Goal: Task Accomplishment & Management: Complete application form

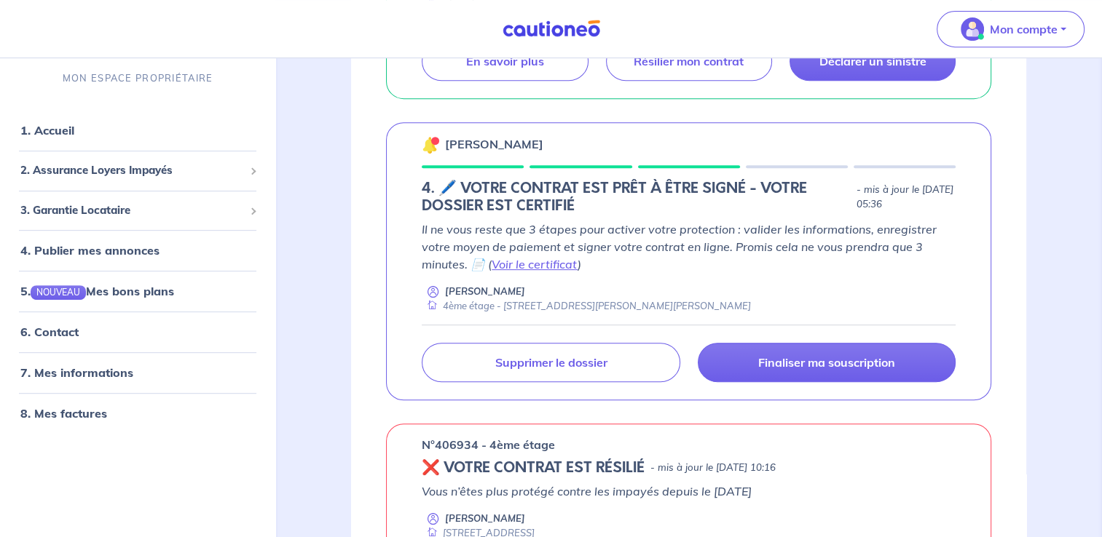
scroll to position [655, 0]
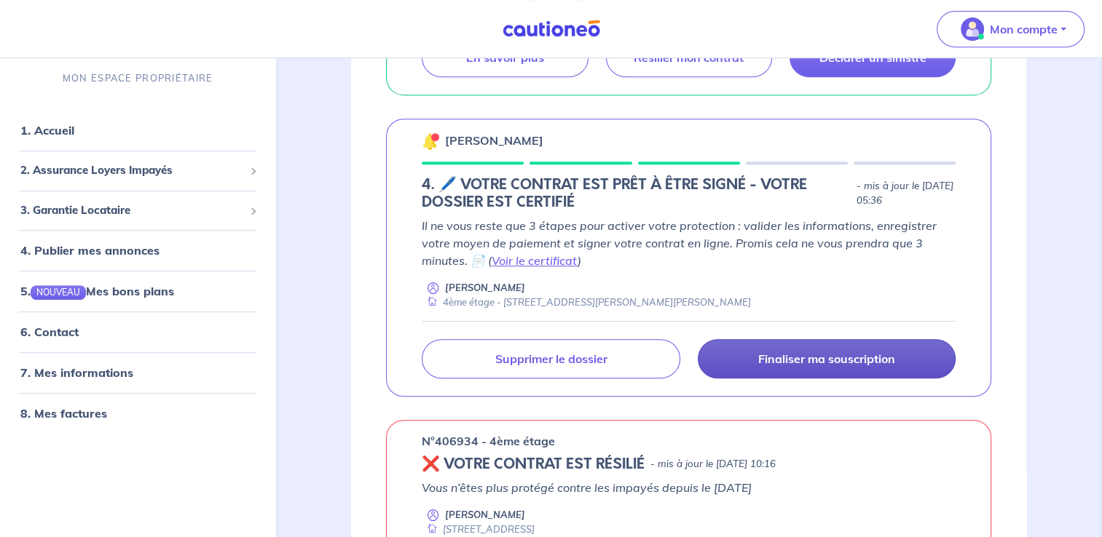
click at [812, 360] on p "Finaliser ma souscription" at bounding box center [826, 359] width 137 height 15
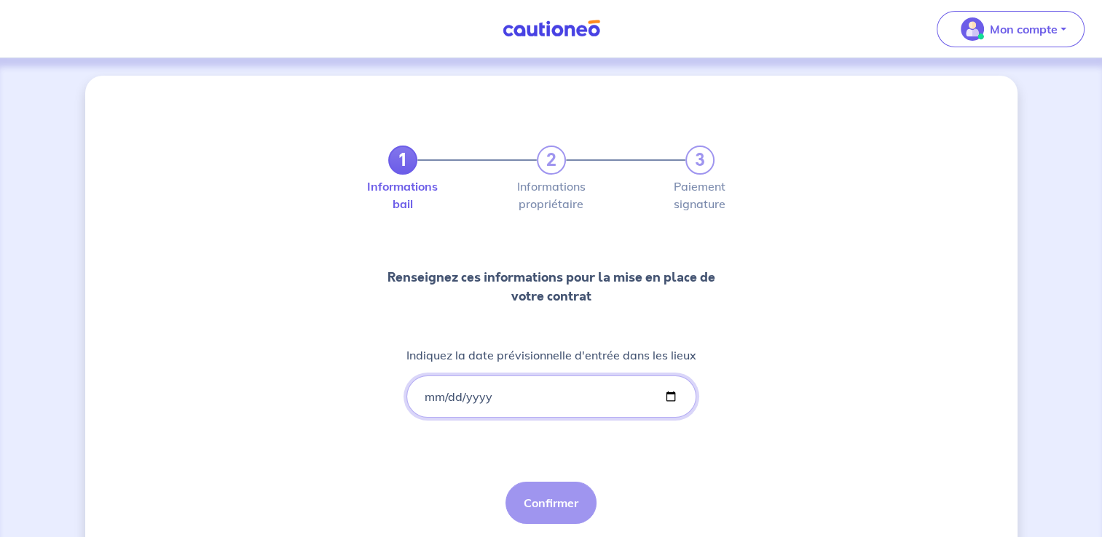
click at [433, 395] on input "Indiquez la date prévisionnelle d'entrée dans les lieux" at bounding box center [551, 397] width 290 height 42
click at [425, 398] on input "Indiquez la date prévisionnelle d'entrée dans les lieux" at bounding box center [551, 397] width 290 height 42
click at [429, 402] on input "Indiquez la date prévisionnelle d'entrée dans les lieux" at bounding box center [551, 397] width 290 height 42
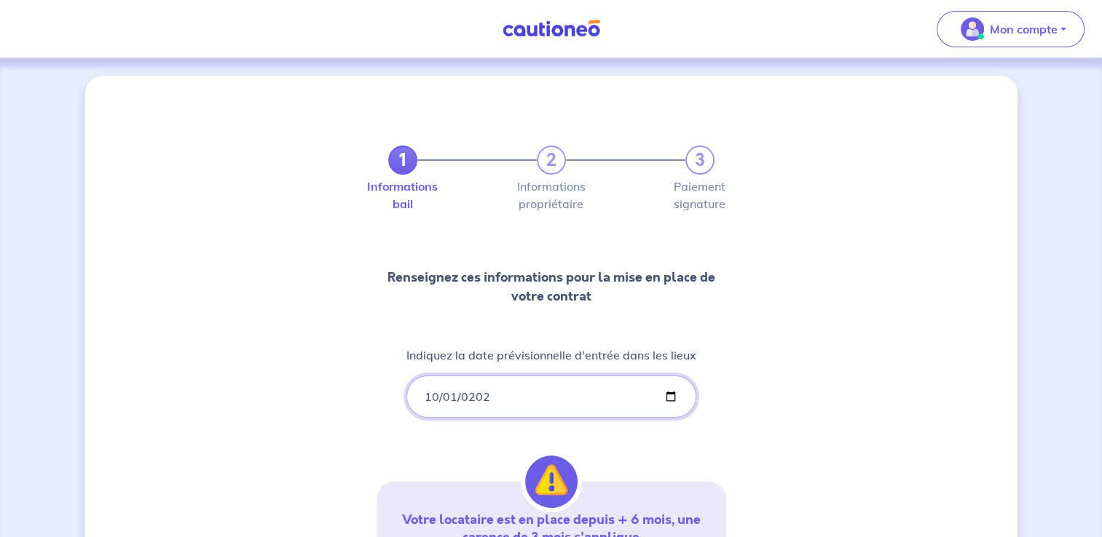
type input "2025-10-01"
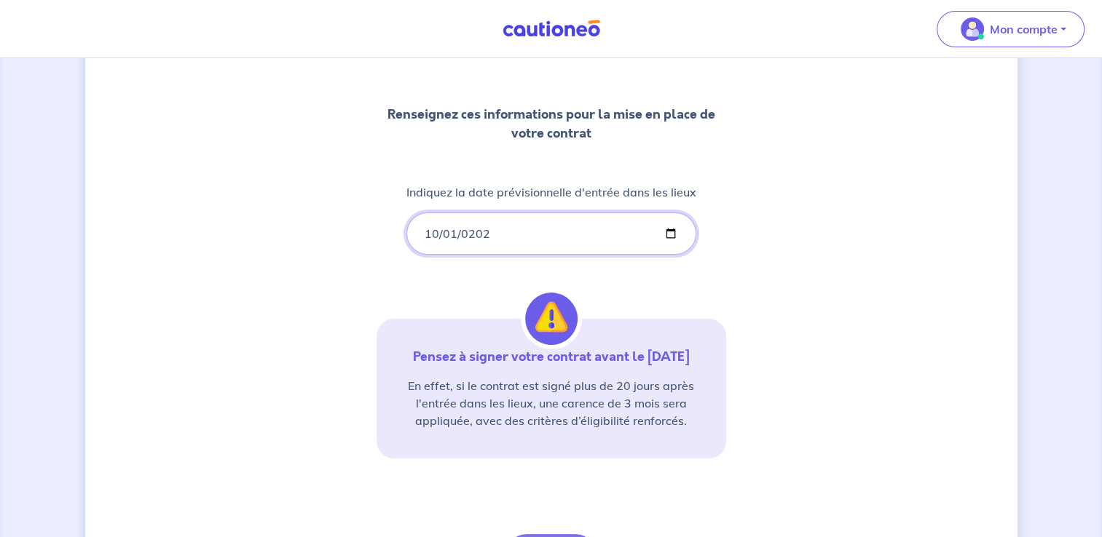
scroll to position [186, 0]
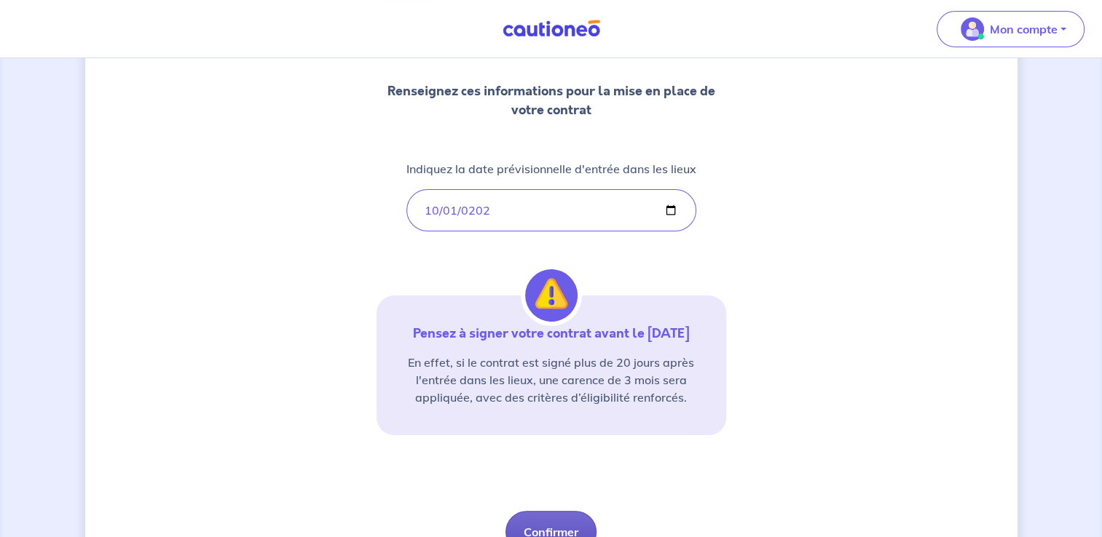
click at [550, 526] on button "Confirmer" at bounding box center [550, 532] width 91 height 42
select select "FR"
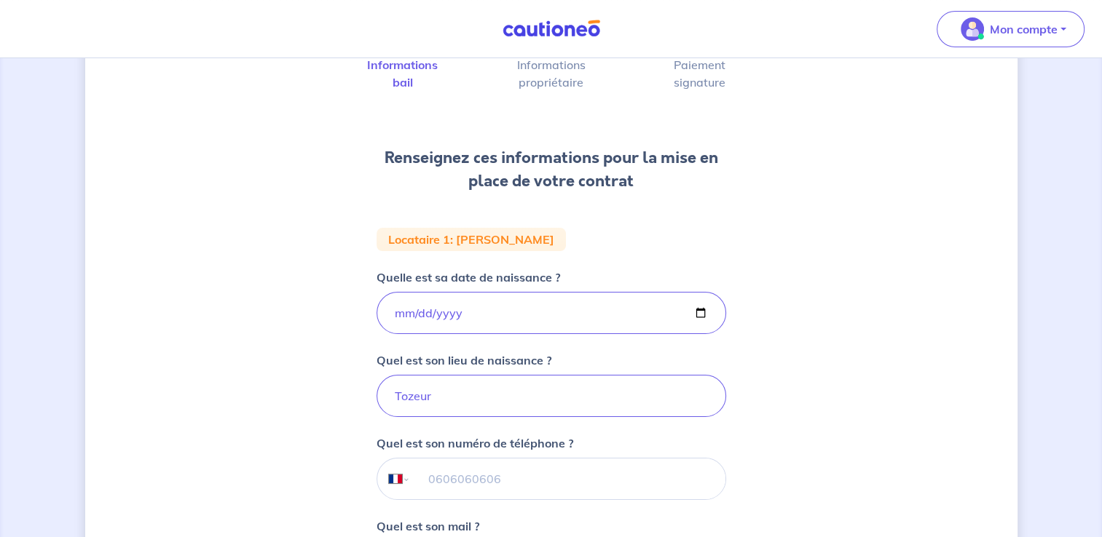
scroll to position [146, 0]
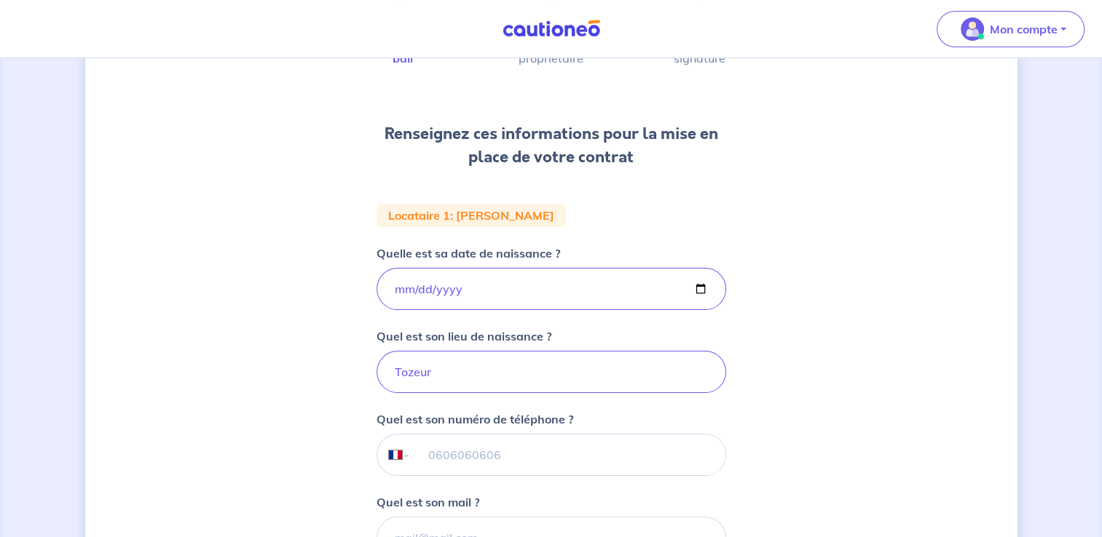
click at [430, 451] on input "tel" at bounding box center [567, 455] width 315 height 41
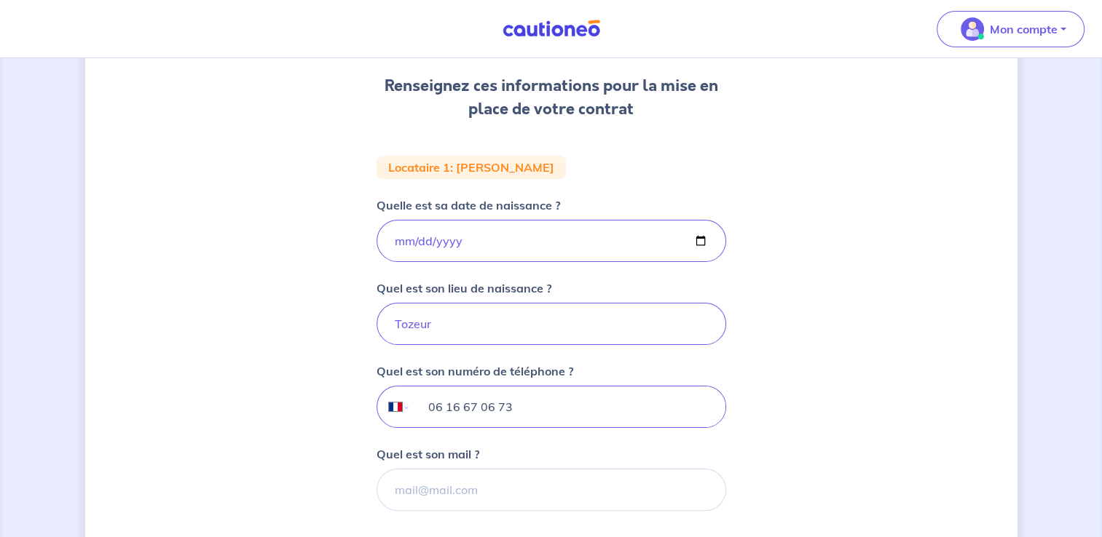
scroll to position [218, 0]
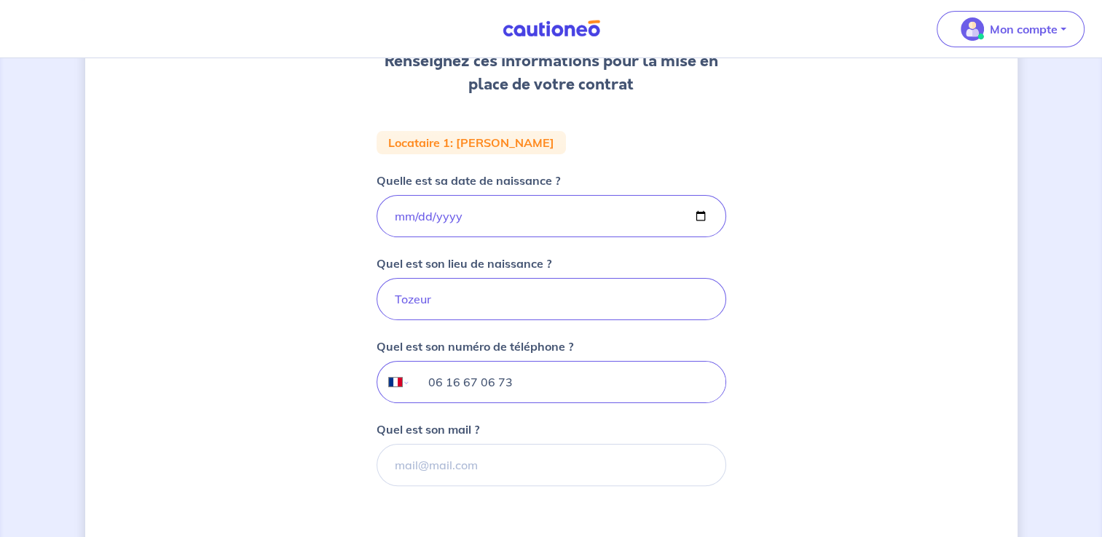
type input "06 16 67 06 73"
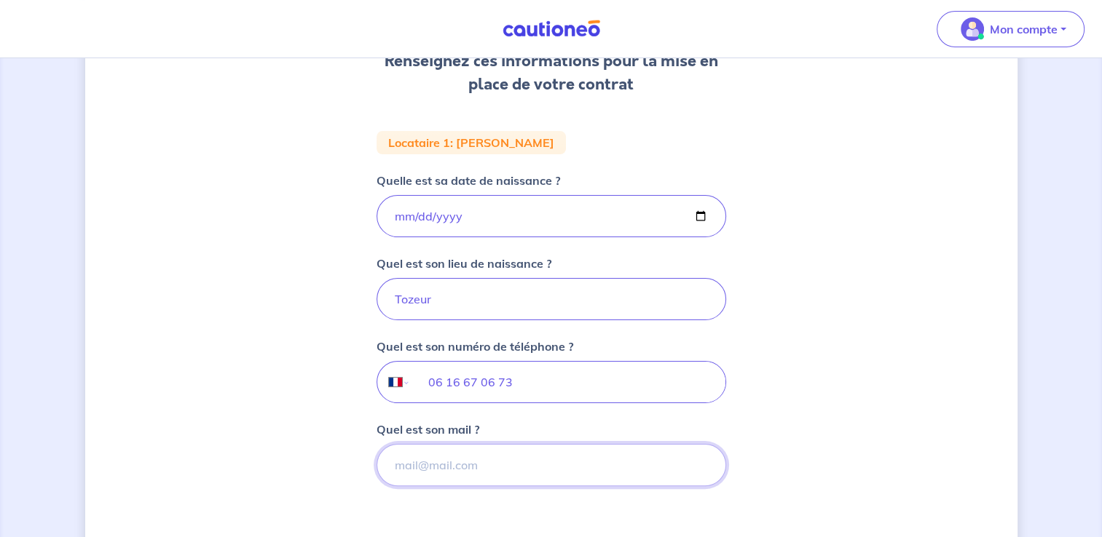
click at [413, 460] on input "Quel est son mail ?" at bounding box center [552, 465] width 350 height 42
type input "belaidikbel@yahoo.fr"
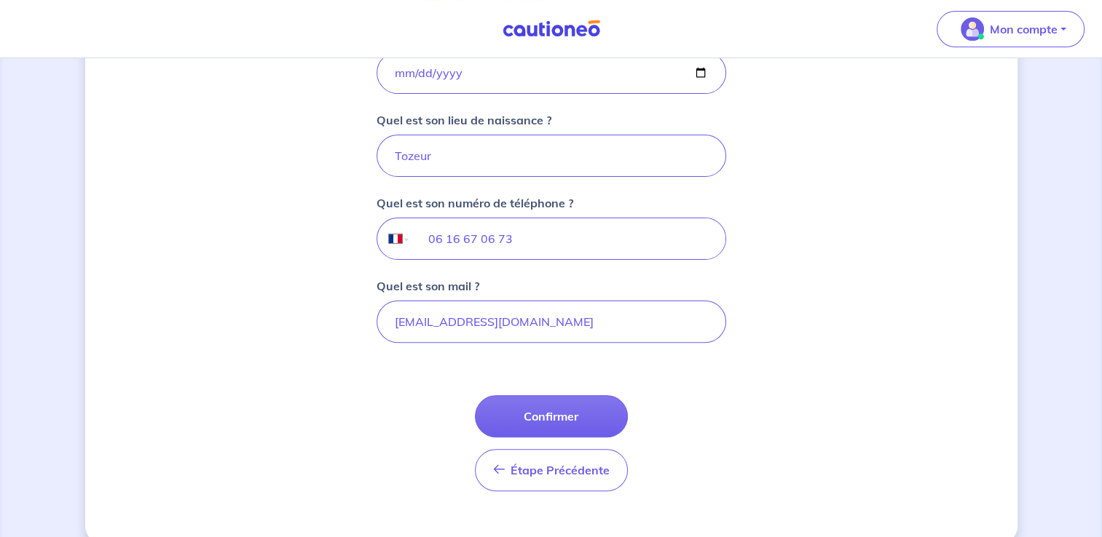
scroll to position [364, 0]
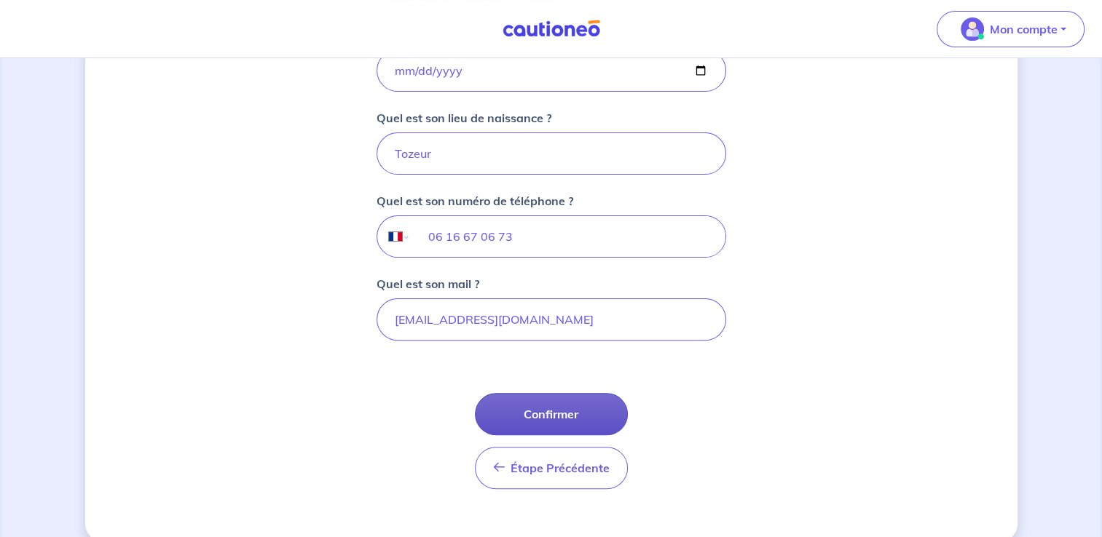
click at [539, 411] on button "Confirmer" at bounding box center [551, 414] width 153 height 42
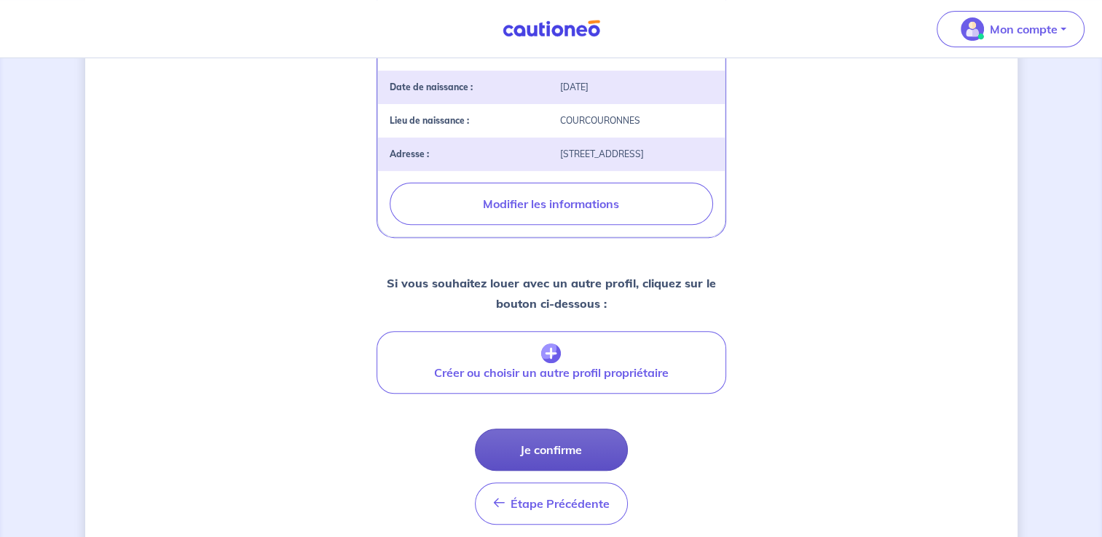
scroll to position [541, 0]
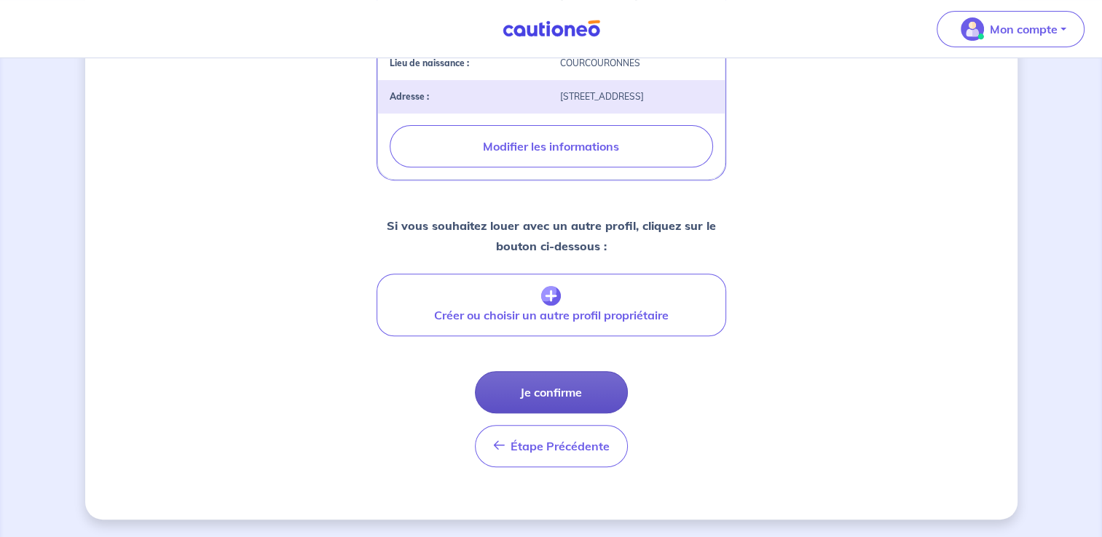
click at [543, 393] on button "Je confirme" at bounding box center [551, 392] width 153 height 42
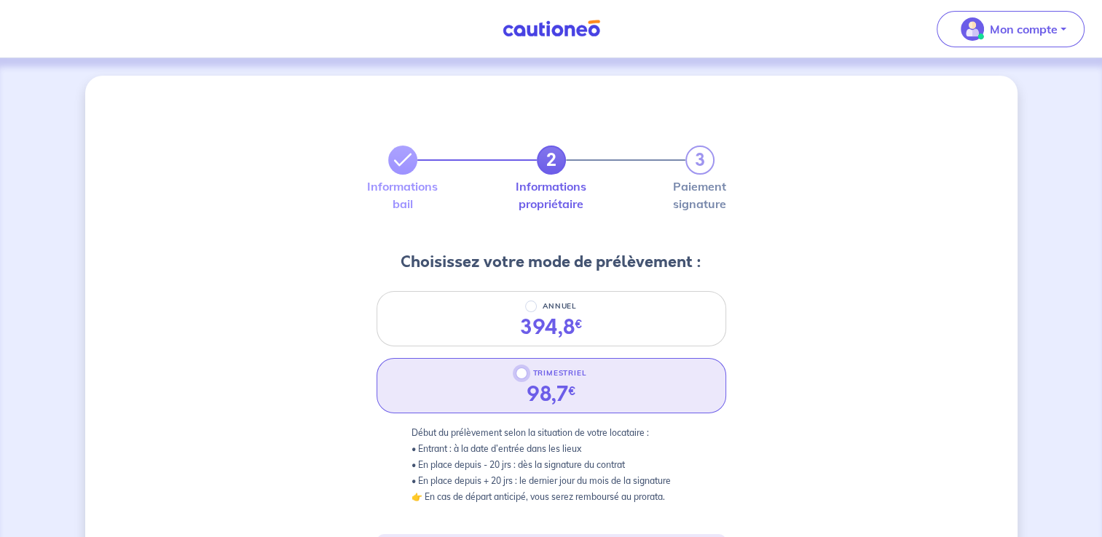
click at [517, 372] on input "TRIMESTRIEL" at bounding box center [522, 374] width 12 height 12
radio input "true"
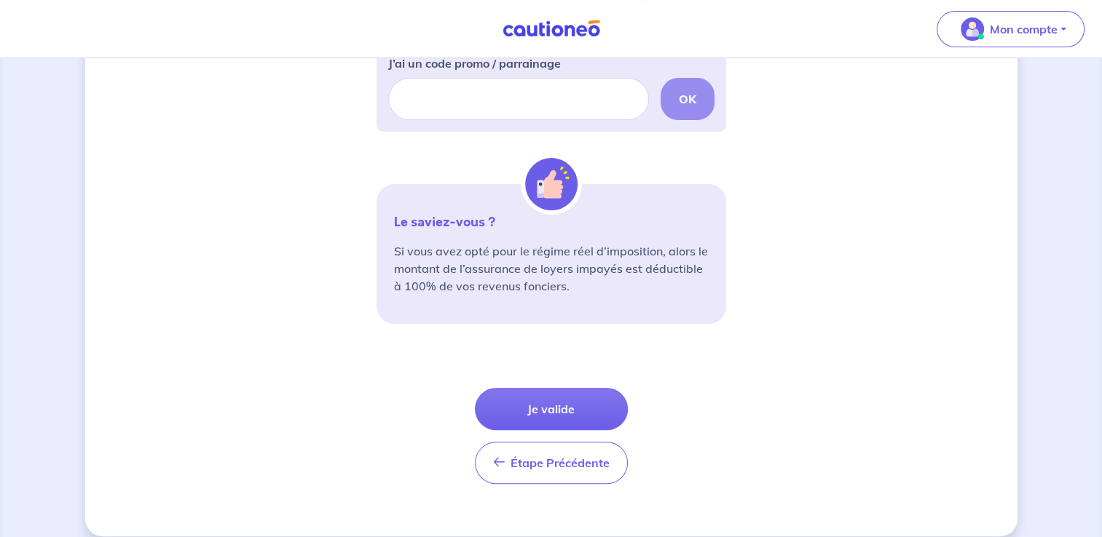
scroll to position [501, 0]
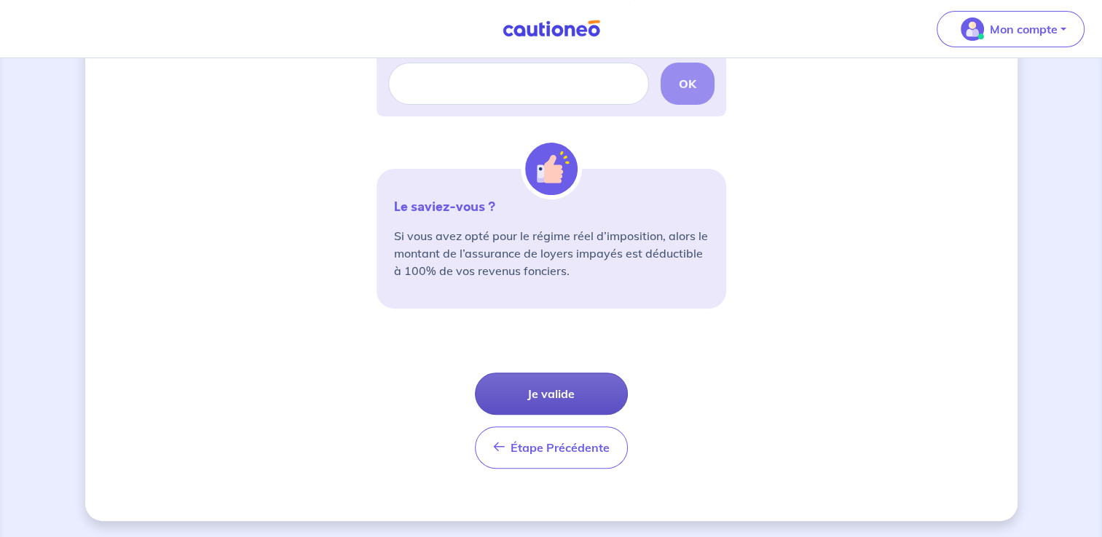
click at [556, 393] on button "Je valide" at bounding box center [551, 394] width 153 height 42
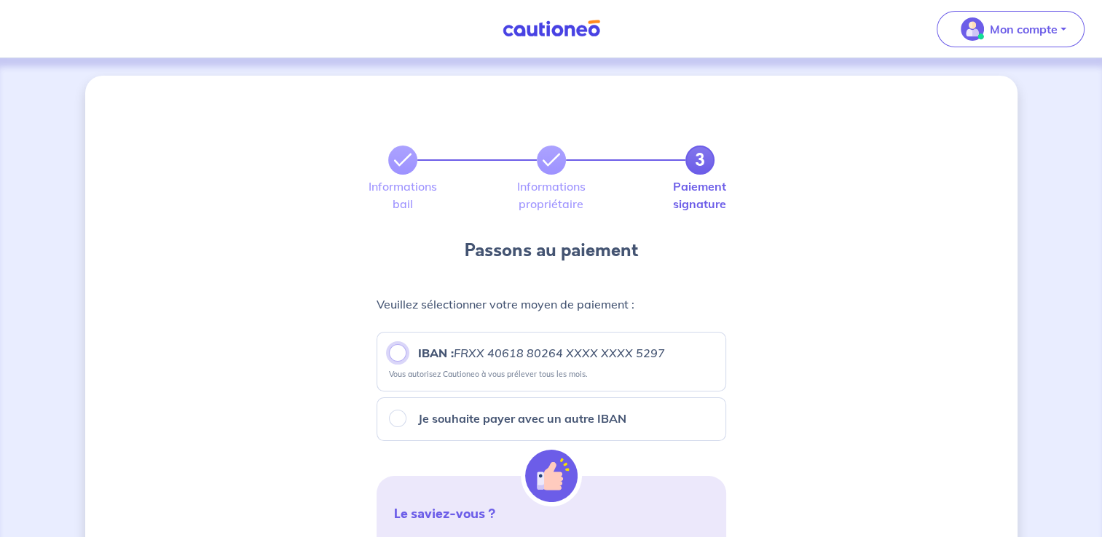
click at [393, 353] on input "IBAN : FRXX 40618 80264 XXXX XXXX 5297" at bounding box center [397, 352] width 17 height 17
radio input "true"
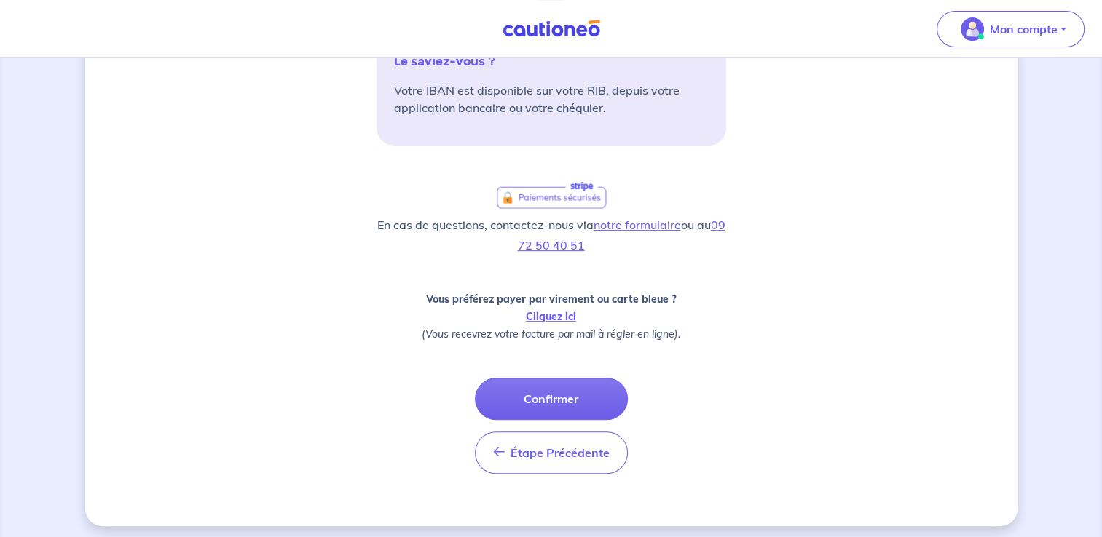
scroll to position [457, 0]
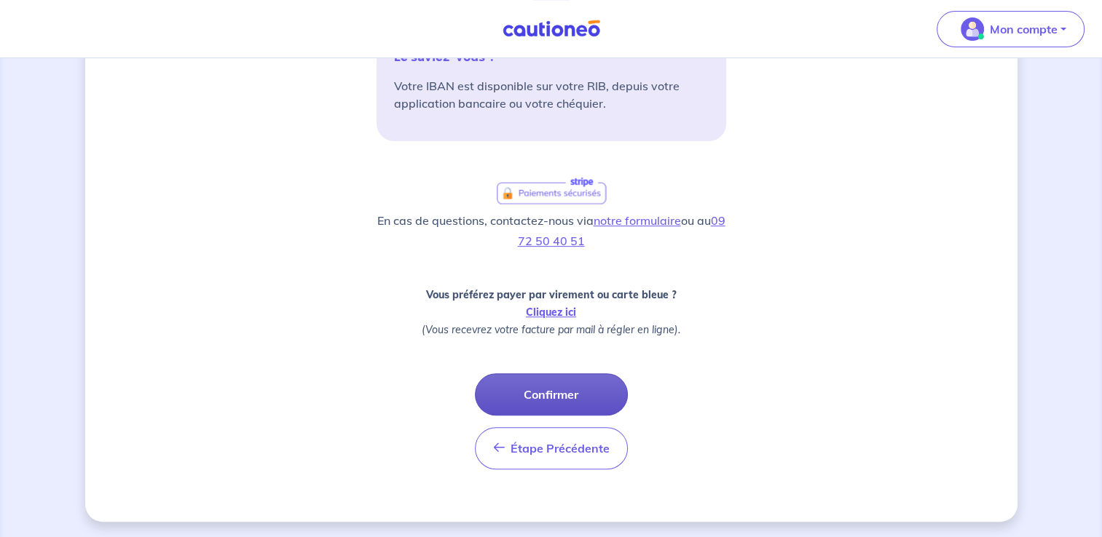
click at [522, 392] on button "Confirmer" at bounding box center [551, 395] width 153 height 42
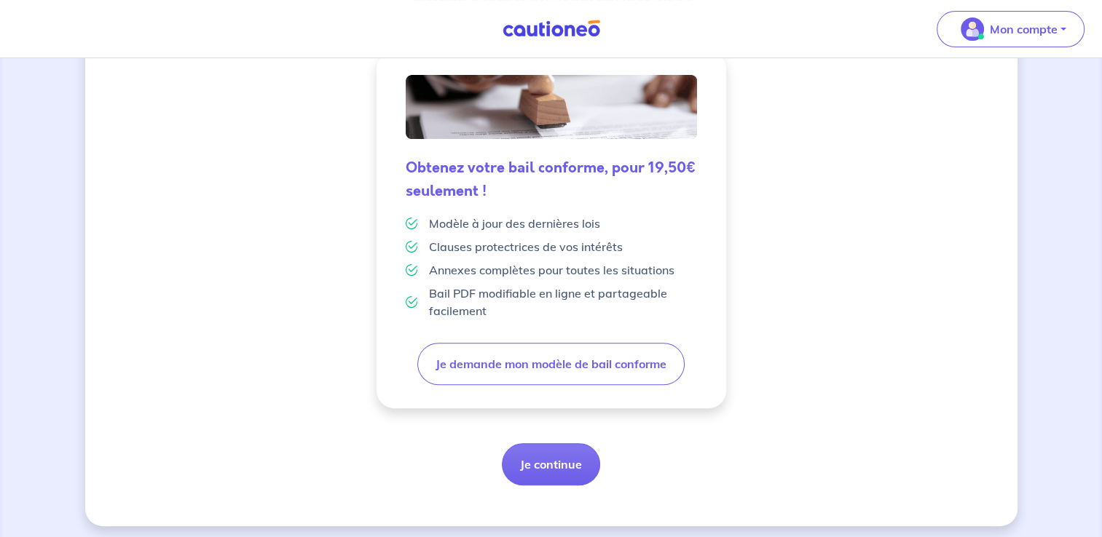
scroll to position [379, 0]
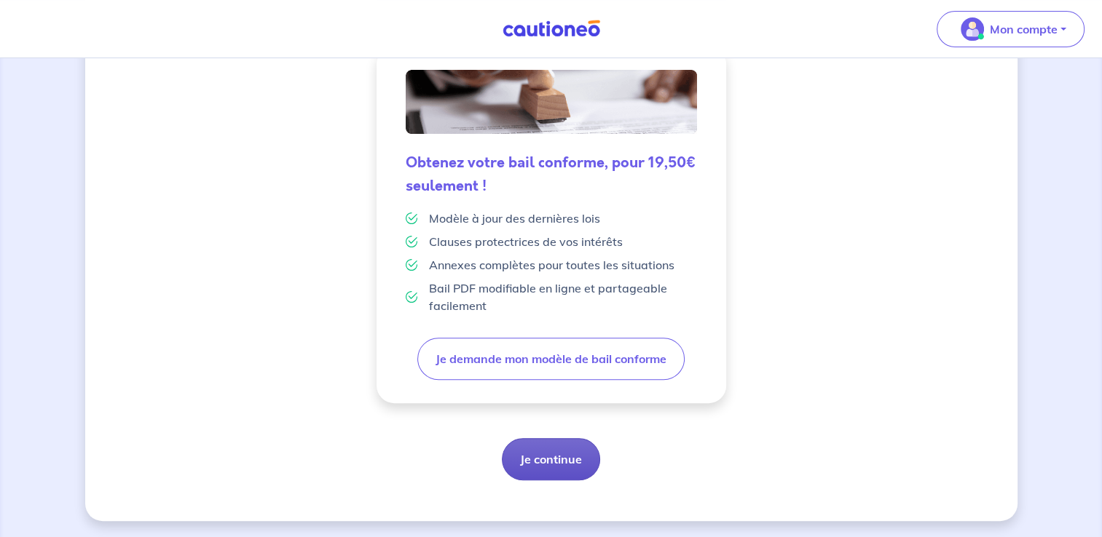
click at [555, 460] on button "Je continue" at bounding box center [551, 459] width 98 height 42
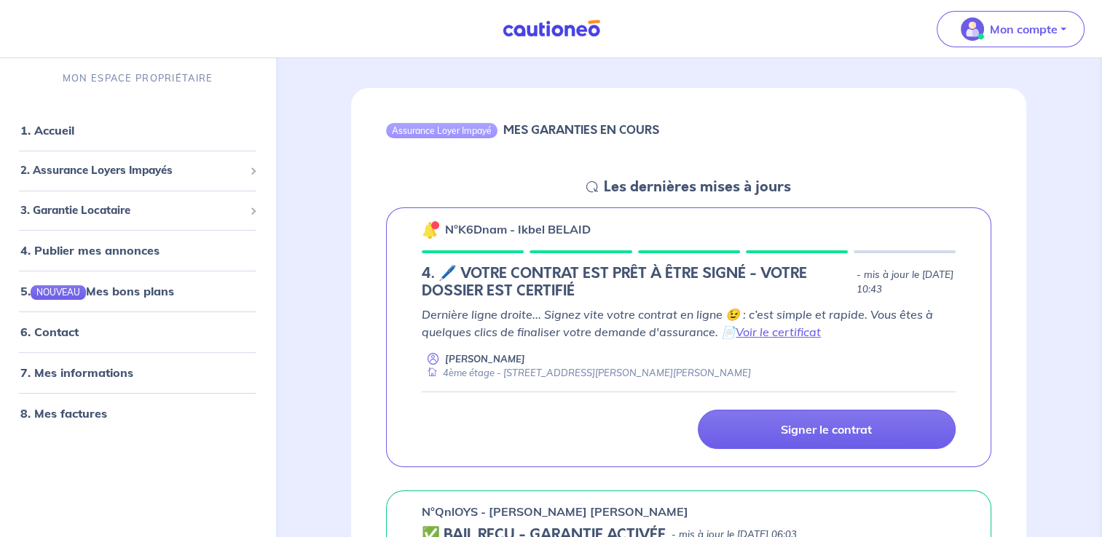
scroll to position [146, 0]
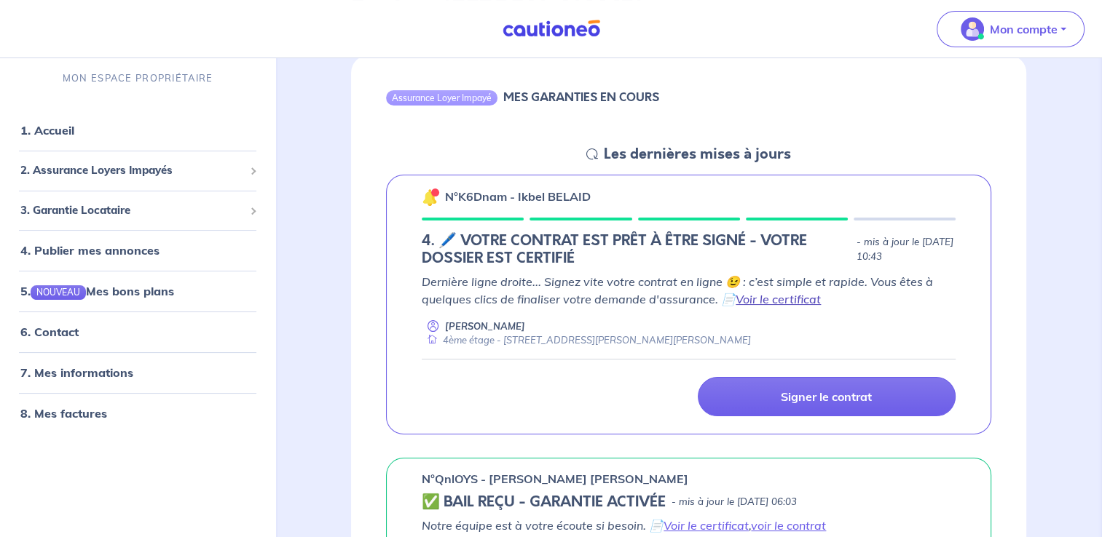
click at [775, 297] on link "Voir le certificat" at bounding box center [778, 299] width 85 height 15
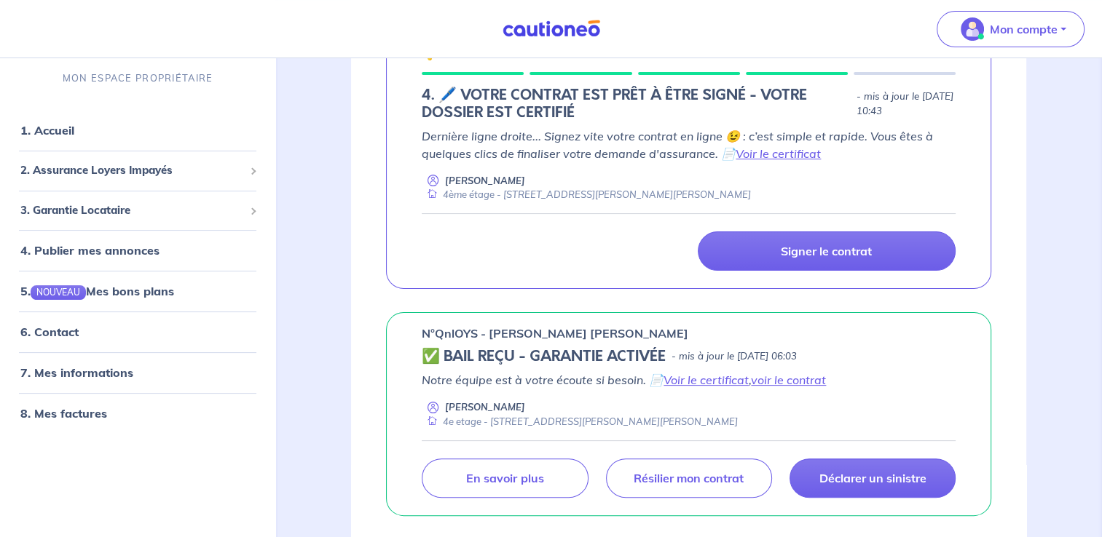
scroll to position [364, 0]
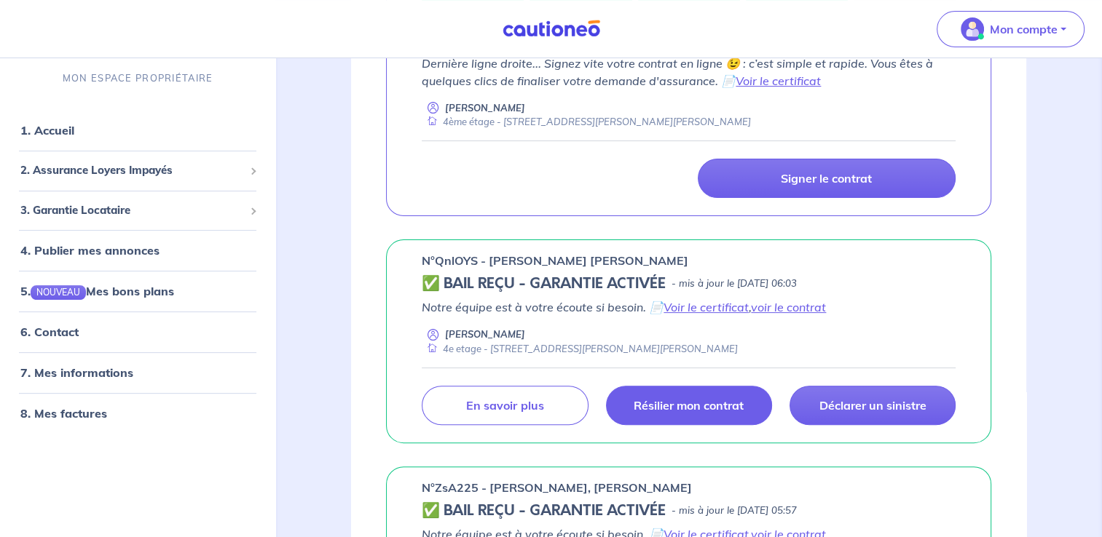
click at [667, 406] on p "Résilier mon contrat" at bounding box center [689, 405] width 110 height 15
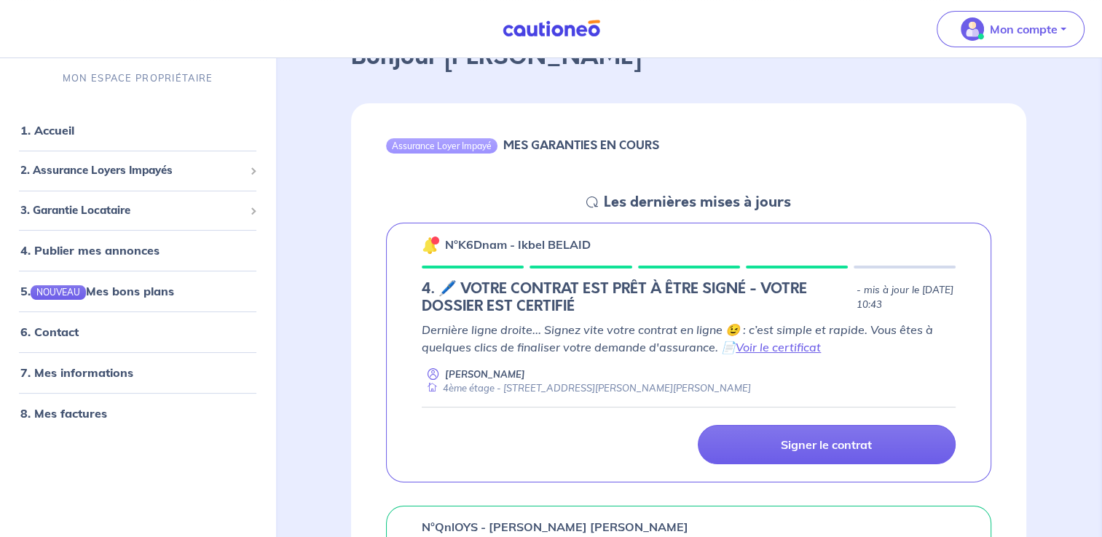
scroll to position [73, 0]
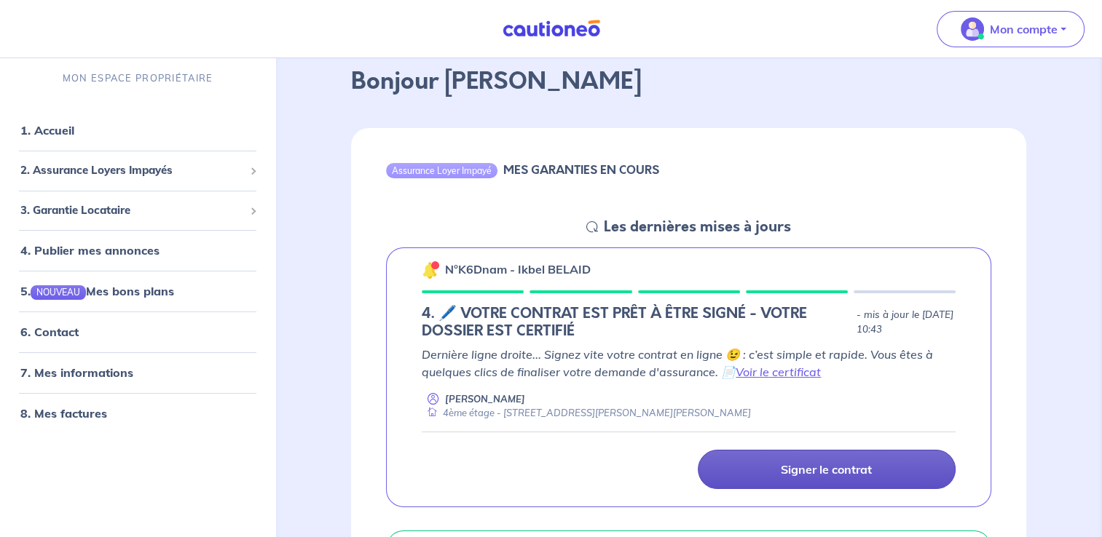
click at [828, 473] on p "Signer le contrat" at bounding box center [826, 469] width 91 height 15
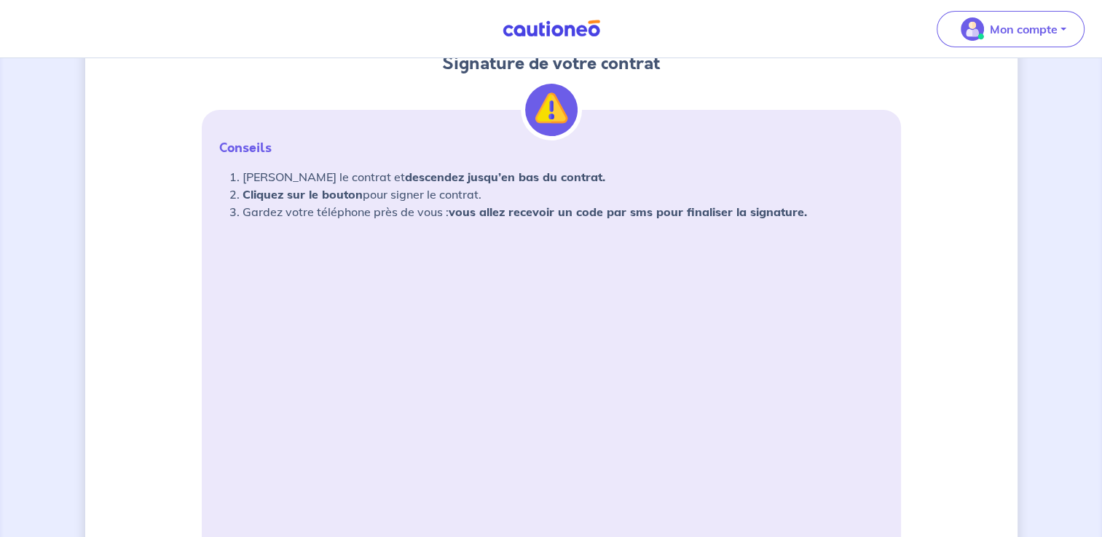
scroll to position [218, 0]
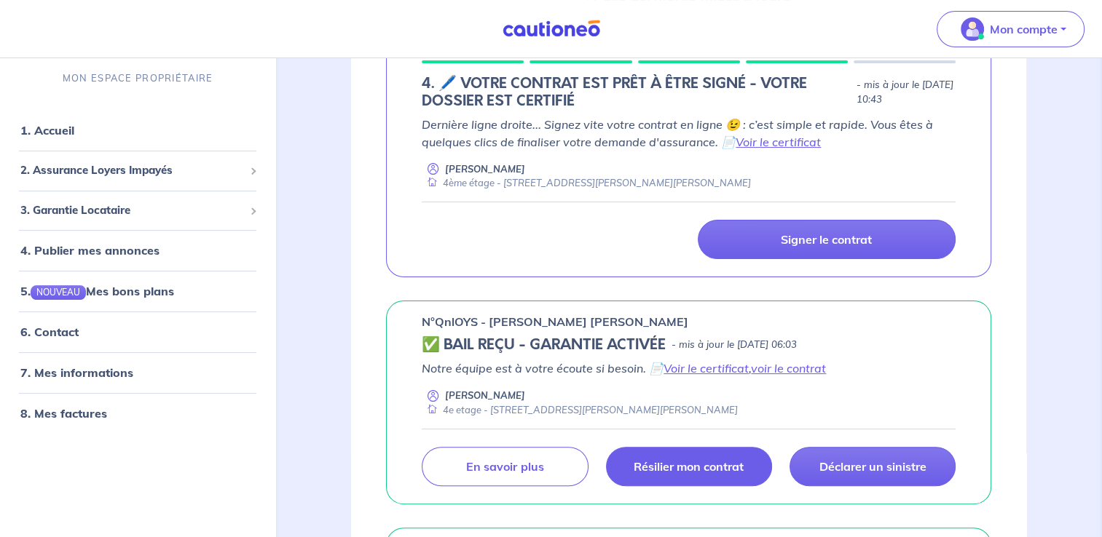
scroll to position [218, 0]
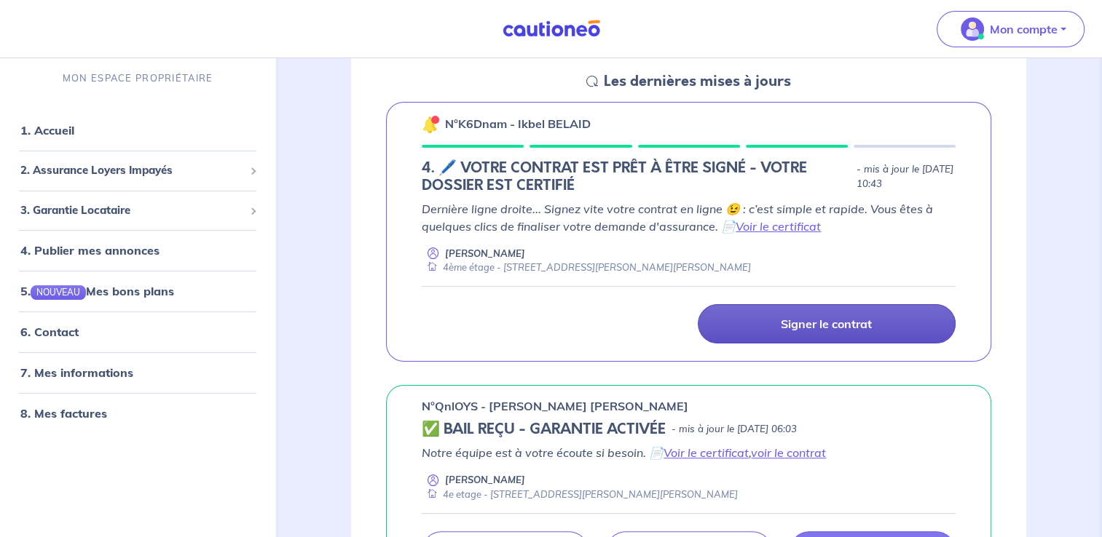
click at [810, 324] on p "Signer le contrat" at bounding box center [826, 324] width 91 height 15
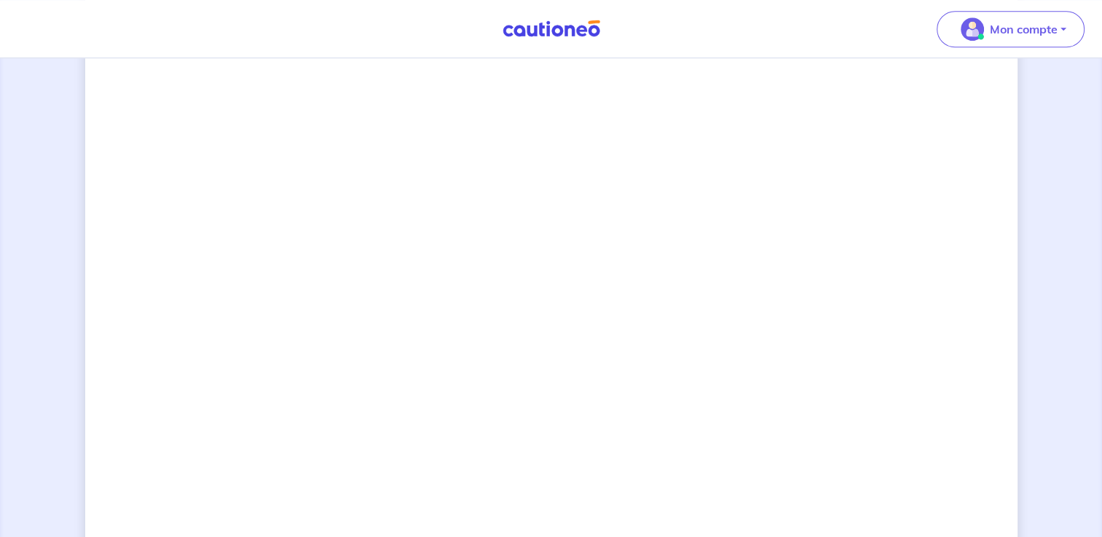
scroll to position [1140, 0]
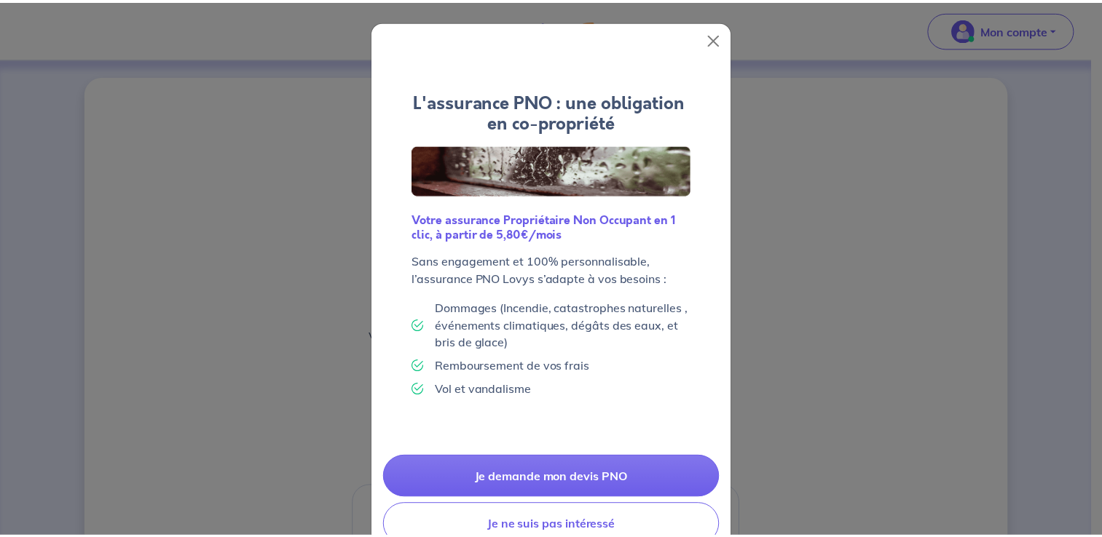
scroll to position [41, 0]
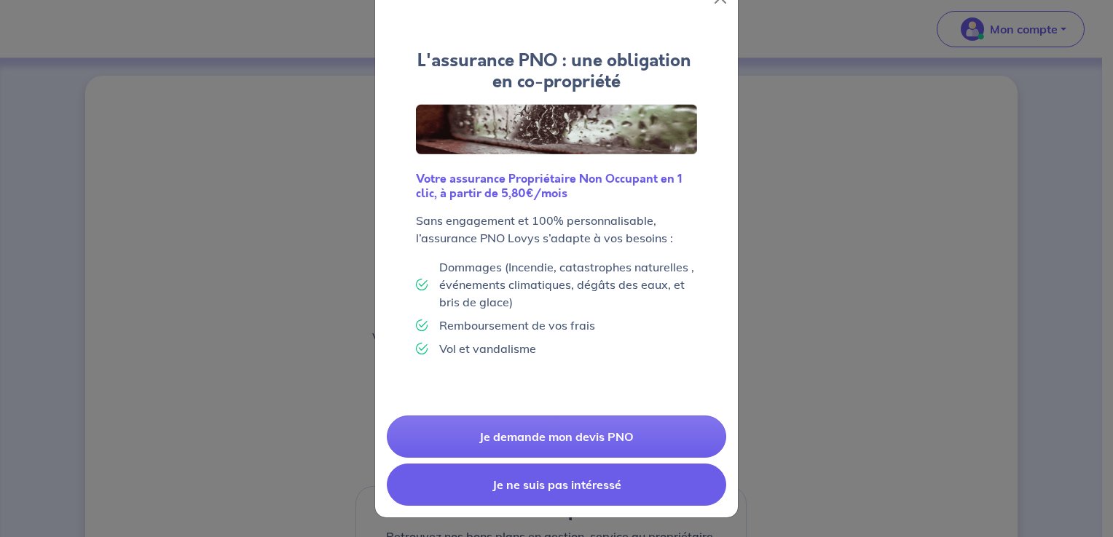
click at [484, 482] on button "Je ne suis pas intéressé" at bounding box center [556, 485] width 339 height 42
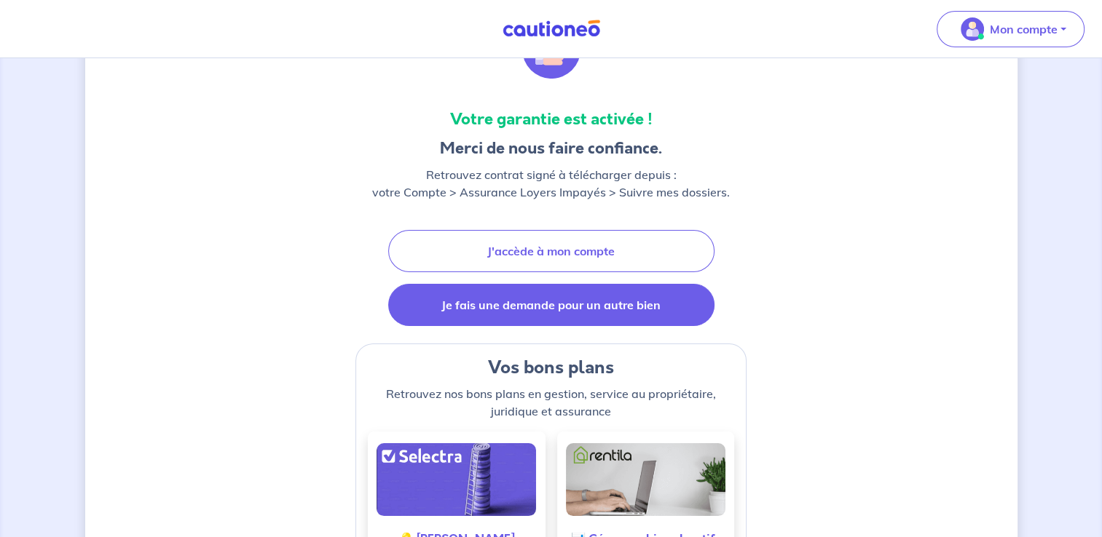
scroll to position [146, 0]
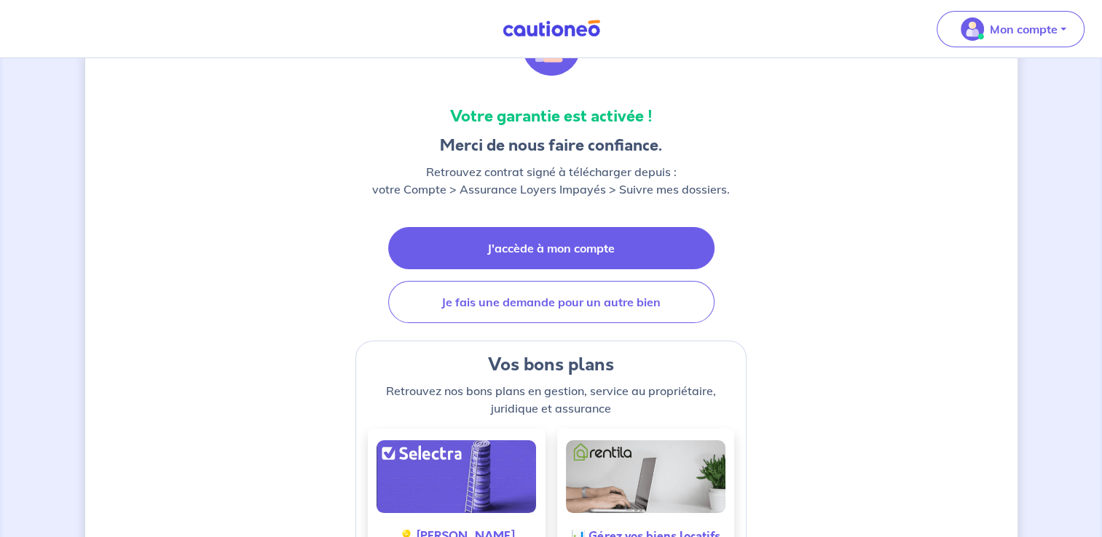
click at [538, 251] on link "J'accède à mon compte" at bounding box center [551, 248] width 326 height 42
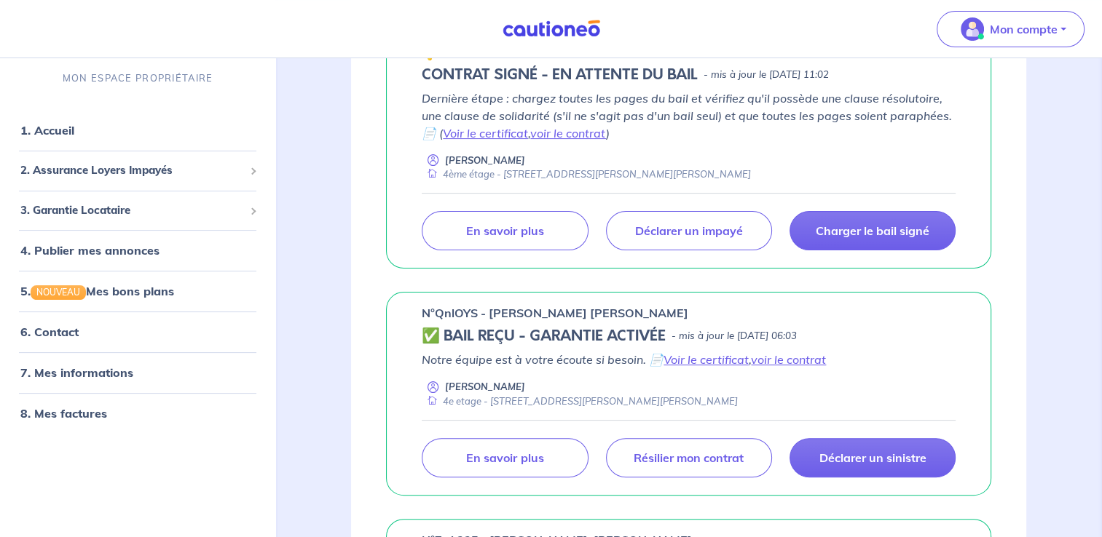
scroll to position [218, 0]
